Goal: Information Seeking & Learning: Learn about a topic

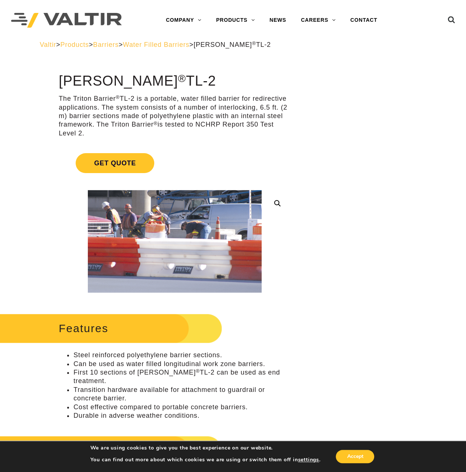
drag, startPoint x: 377, startPoint y: 7, endPoint x: 369, endPoint y: 8, distance: 7.8
